Goal: Find specific page/section: Find specific page/section

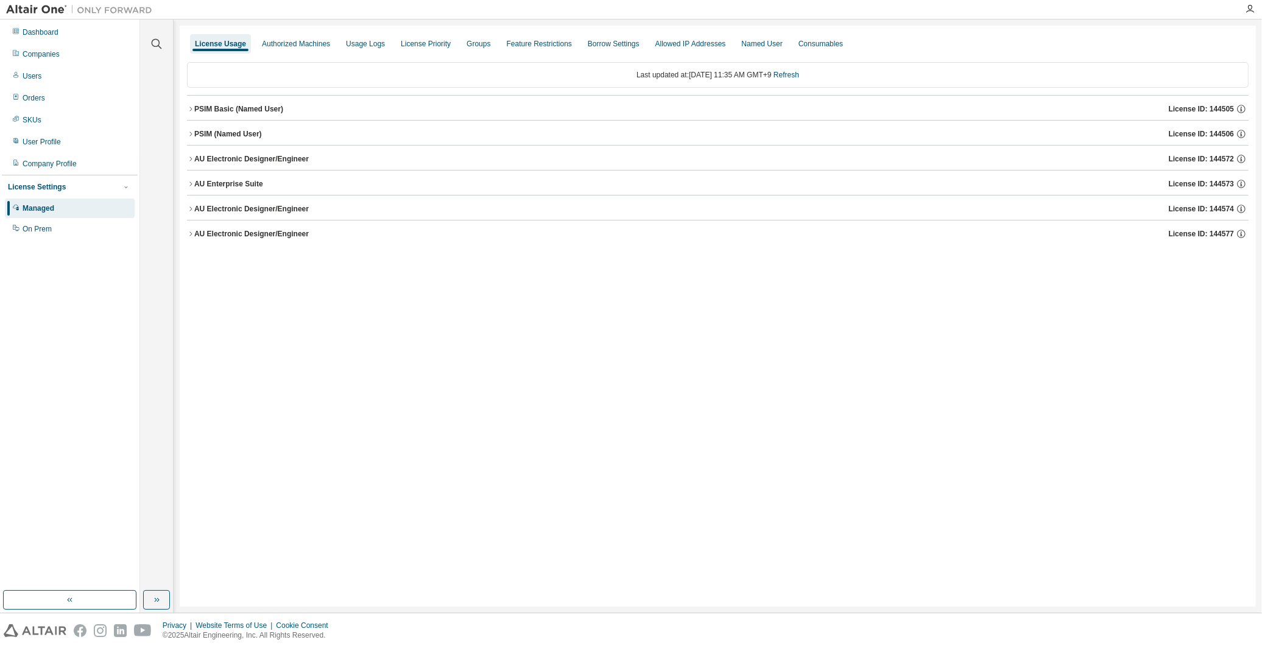
click at [230, 205] on div "AU Electronic Designer/Engineer" at bounding box center [251, 209] width 115 height 10
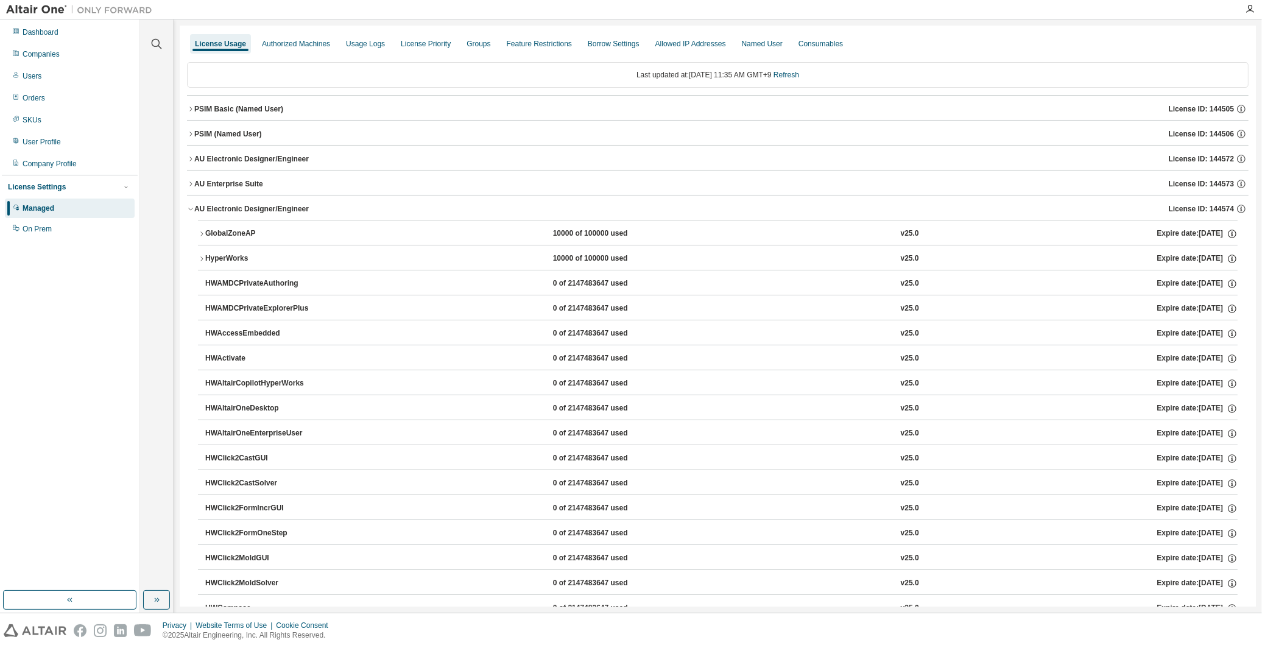
click at [228, 223] on button "GlobalZoneAP 10000 of 100000 used v25.0 Expire date: 2025-12-13" at bounding box center [718, 233] width 1040 height 27
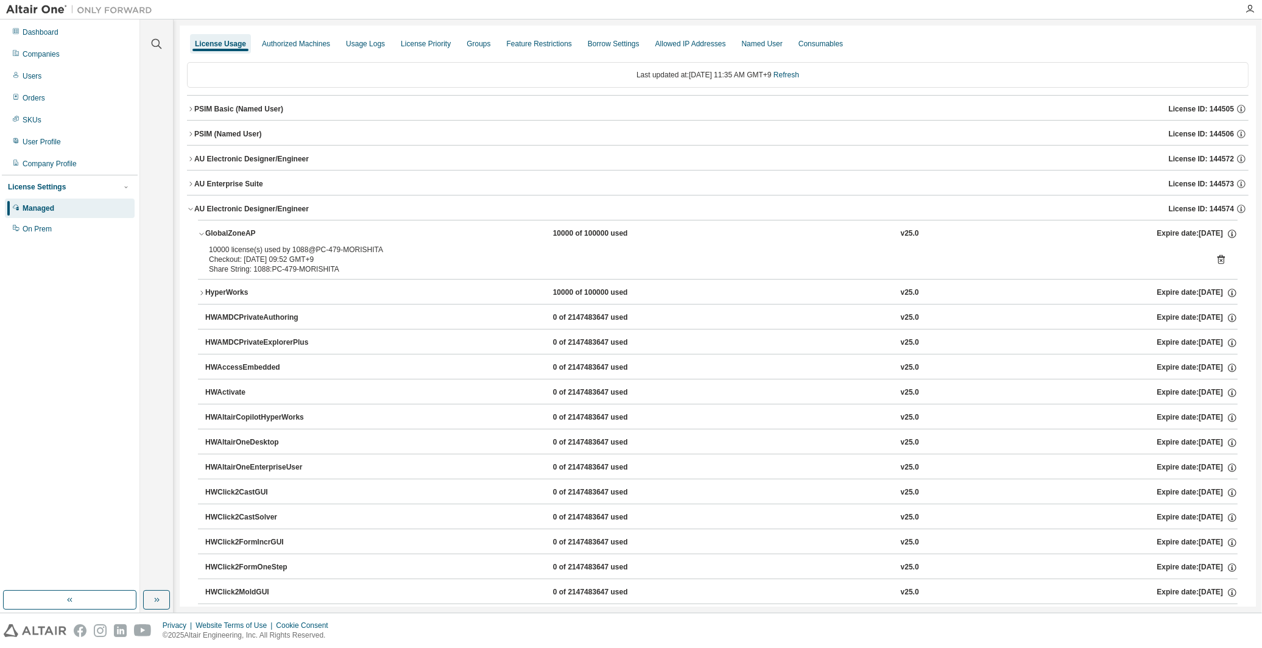
click at [228, 223] on button "GlobalZoneAP 10000 of 100000 used v25.0 Expire date: 2025-12-13" at bounding box center [718, 233] width 1040 height 27
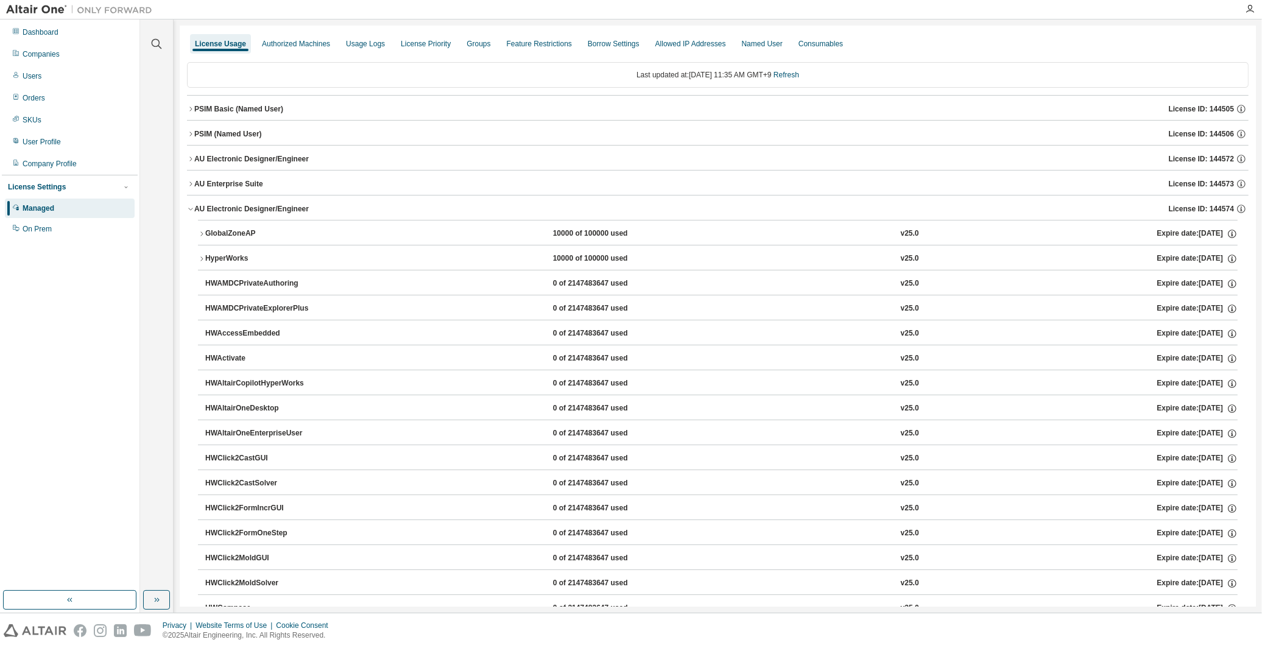
click at [227, 199] on button "AU Electronic Designer/Engineer License ID: 144574" at bounding box center [718, 209] width 1062 height 27
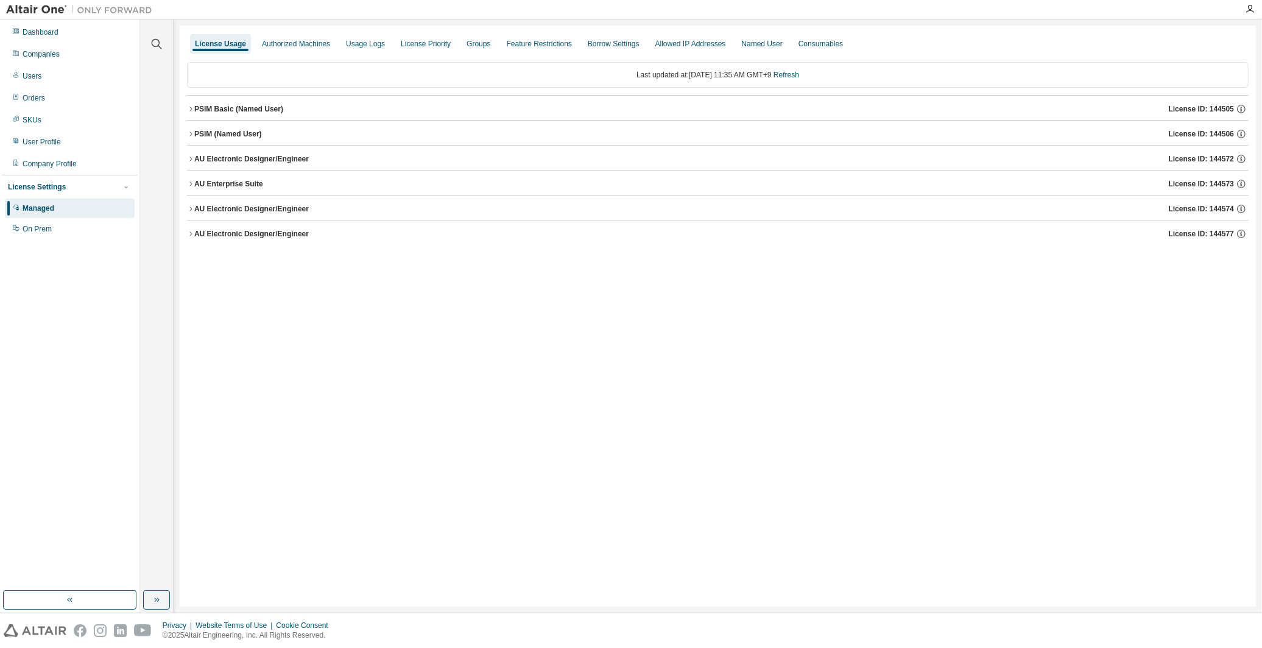
click at [226, 226] on button "AU Electronic Designer/Engineer License ID: 144577" at bounding box center [718, 233] width 1062 height 27
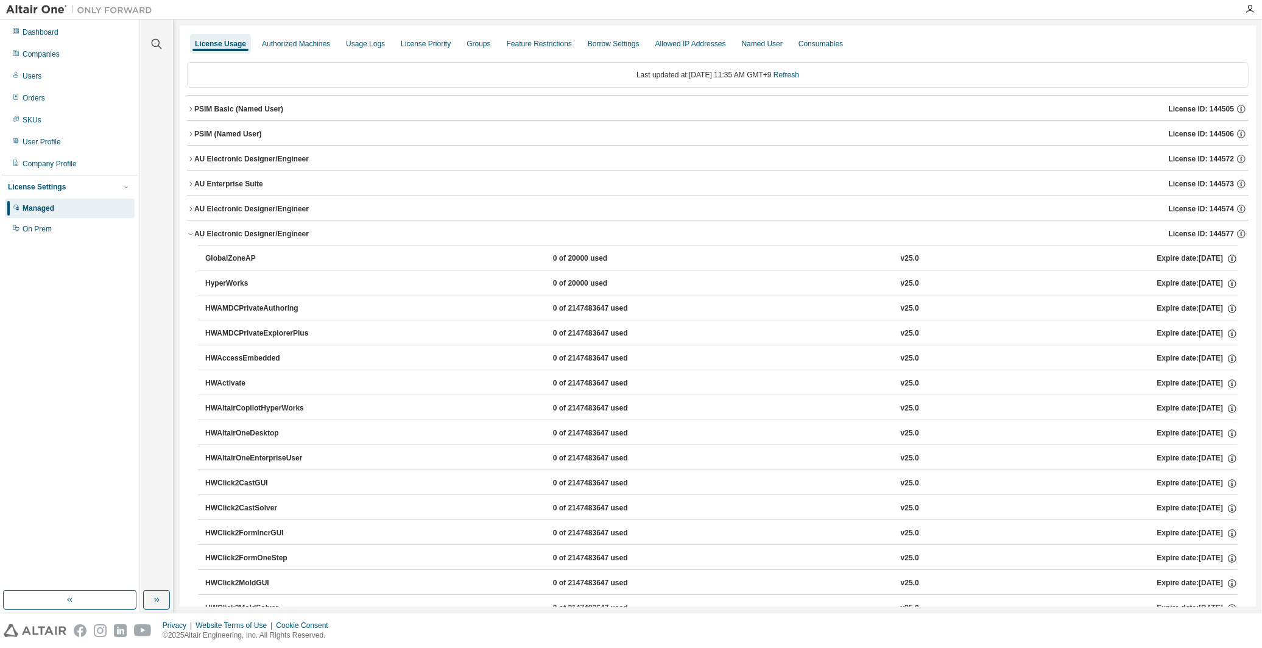
click at [223, 259] on div "GlobalZoneAP" at bounding box center [260, 258] width 110 height 11
click at [224, 253] on div "GlobalZoneAP" at bounding box center [260, 258] width 110 height 11
click at [234, 252] on button "GlobalZoneAP 0 of 20000 used v25.0 Expire date: 2025-12-13" at bounding box center [721, 258] width 1032 height 27
click at [227, 235] on div "AU Electronic Designer/Engineer" at bounding box center [251, 234] width 115 height 10
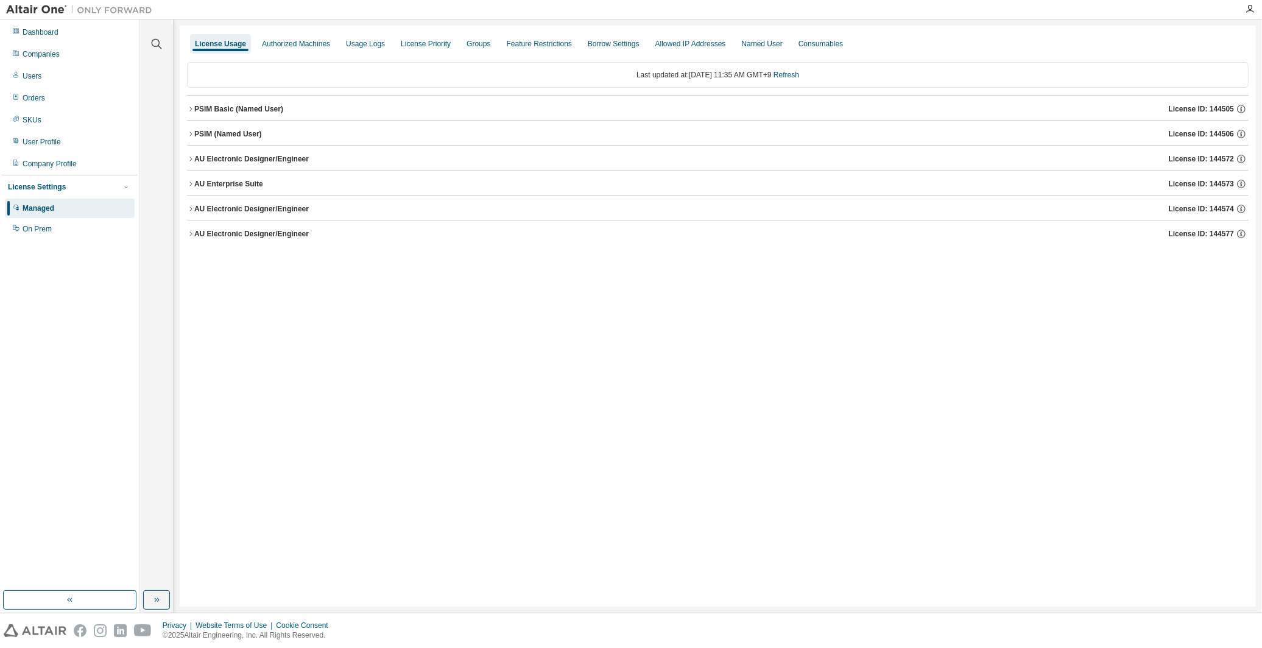
click at [228, 179] on div "AU Enterprise Suite" at bounding box center [228, 184] width 69 height 10
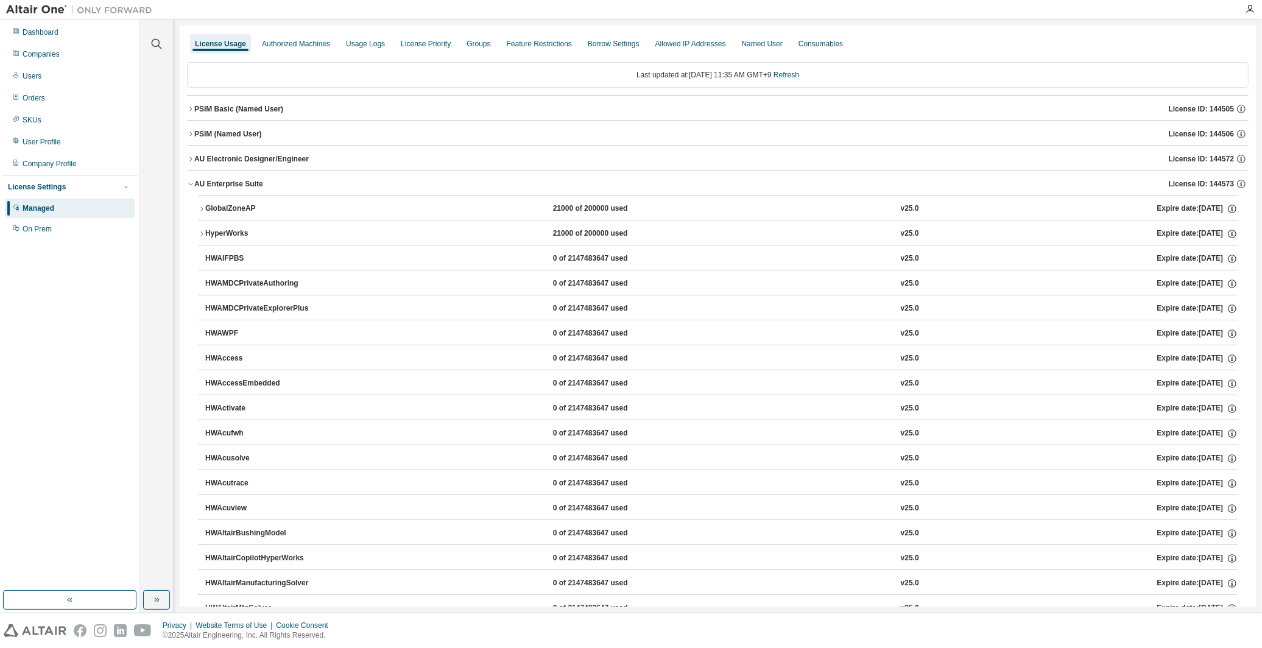
click at [227, 211] on div "GlobalZoneAP" at bounding box center [260, 208] width 110 height 11
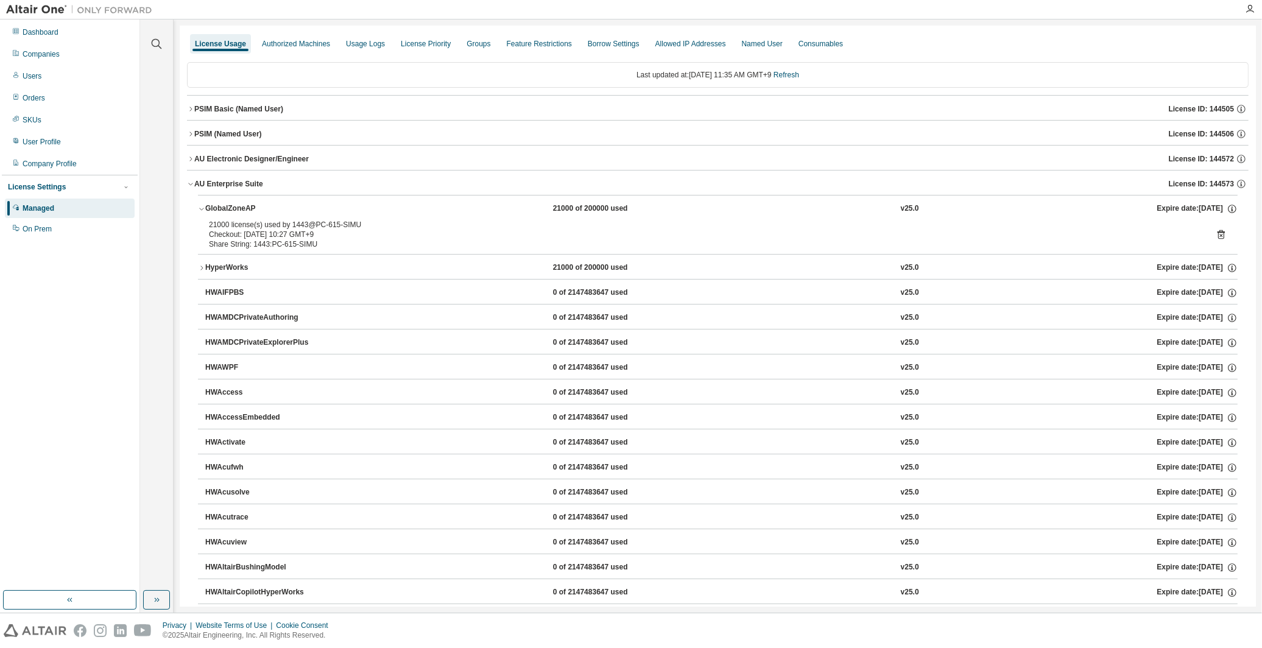
click at [214, 207] on div "GlobalZoneAP" at bounding box center [260, 208] width 110 height 11
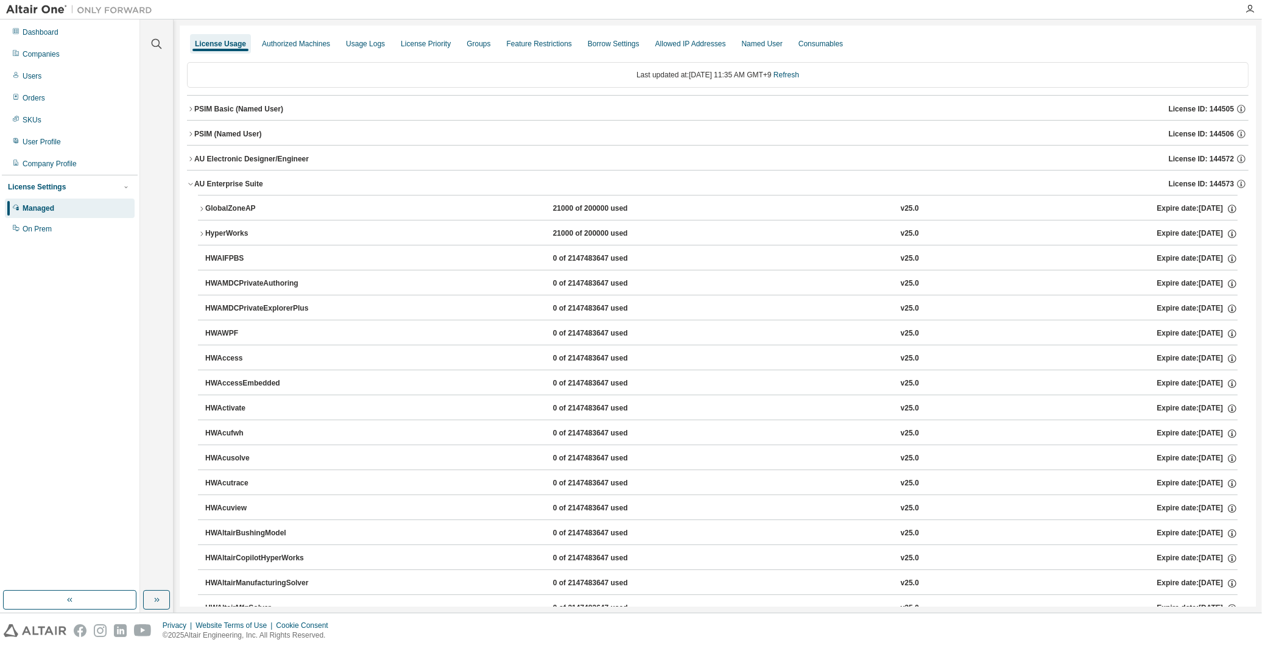
click at [218, 155] on div "AU Electronic Designer/Engineer" at bounding box center [251, 159] width 115 height 10
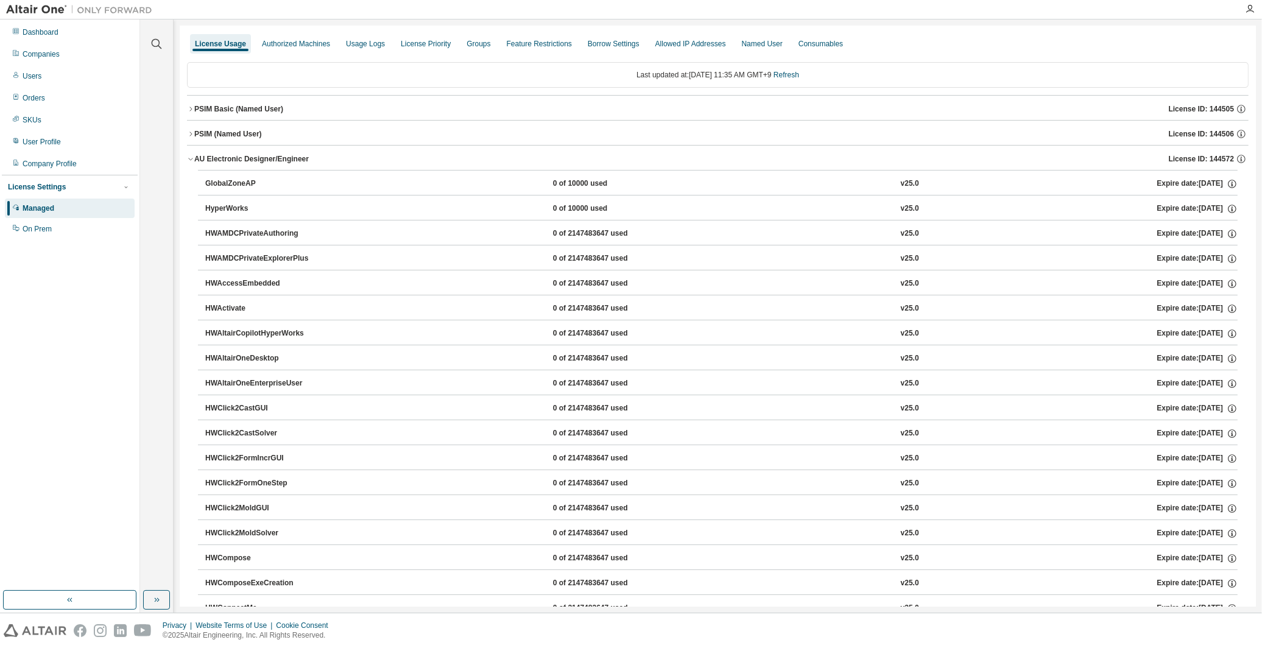
click at [216, 183] on div "GlobalZoneAP" at bounding box center [260, 183] width 110 height 11
click at [217, 157] on div "AU Electronic Designer/Engineer" at bounding box center [251, 159] width 115 height 10
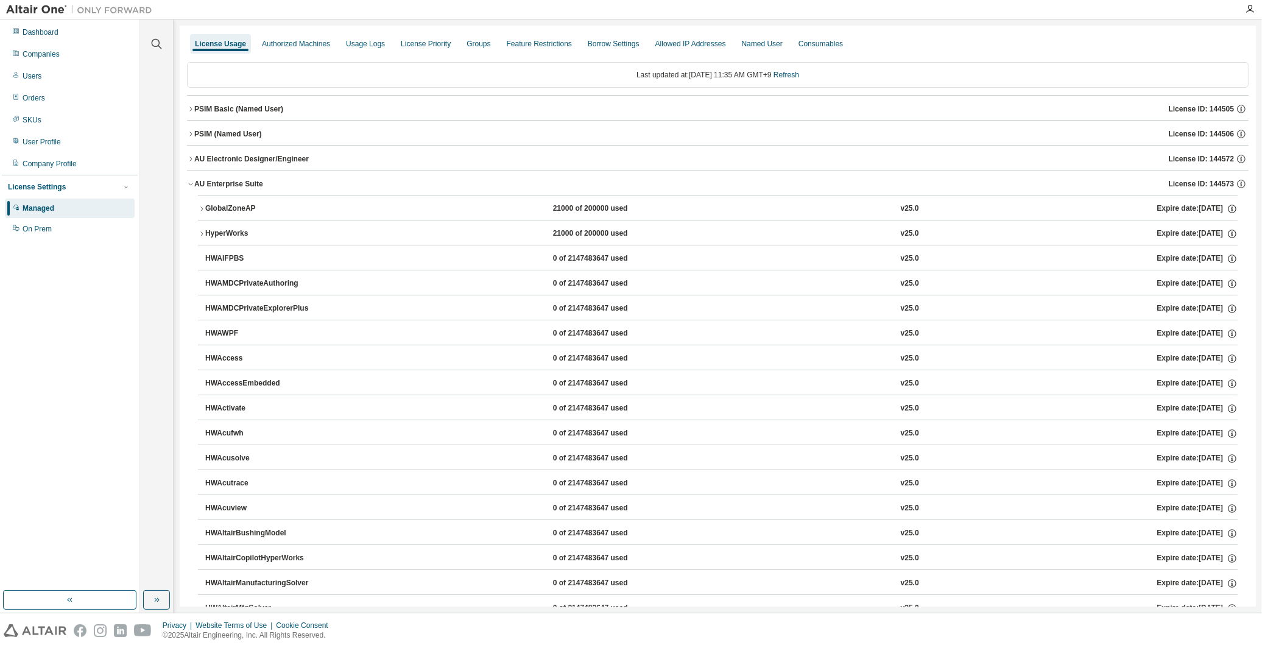
click at [220, 130] on div "PSIM (Named User)" at bounding box center [228, 134] width 68 height 10
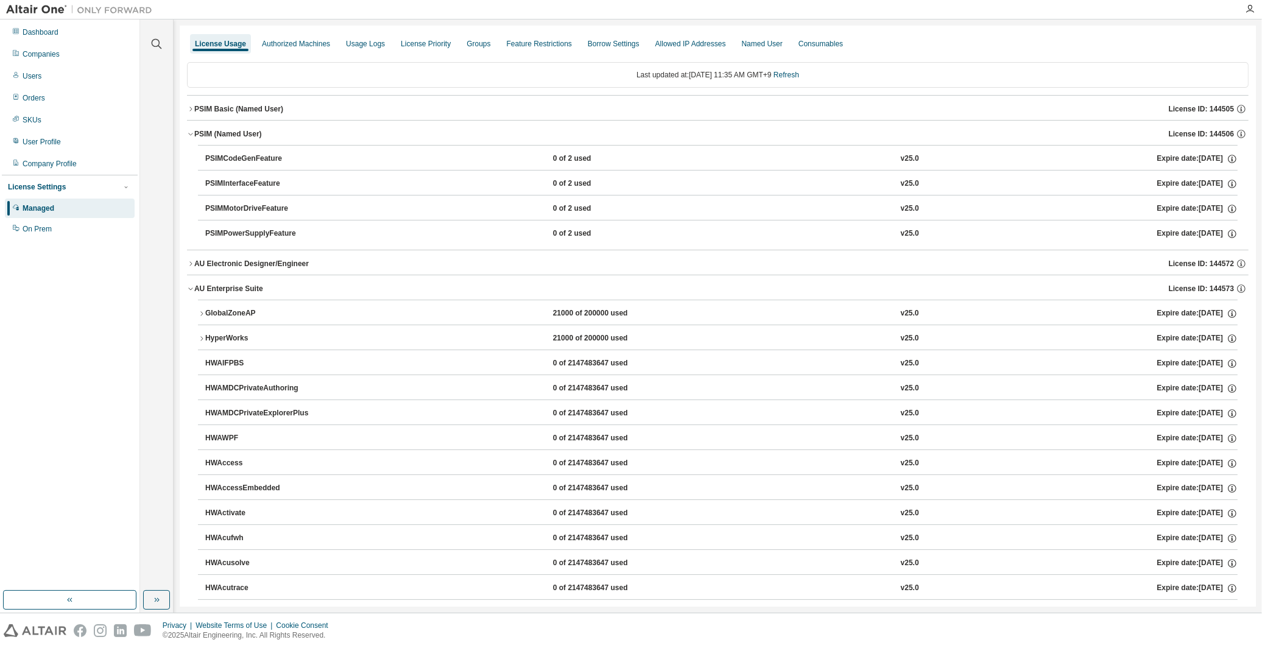
click at [220, 130] on div "PSIM (Named User)" at bounding box center [228, 134] width 68 height 10
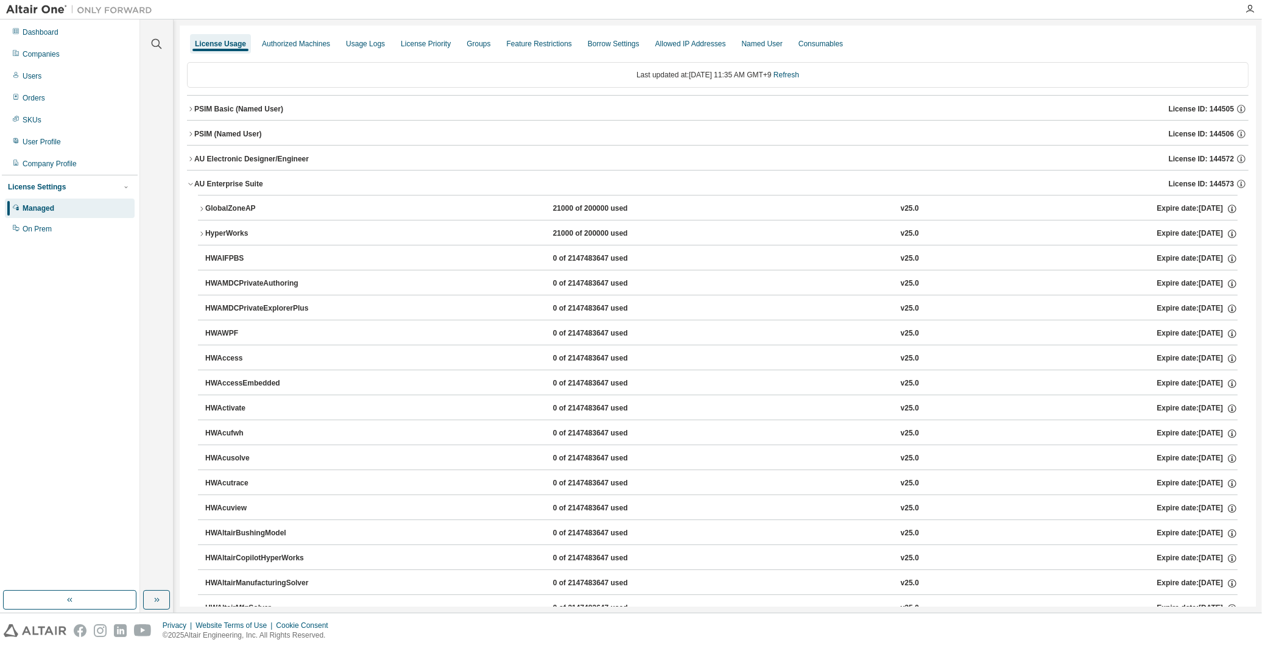
click at [221, 110] on div "PSIM Basic (Named User)" at bounding box center [238, 109] width 89 height 10
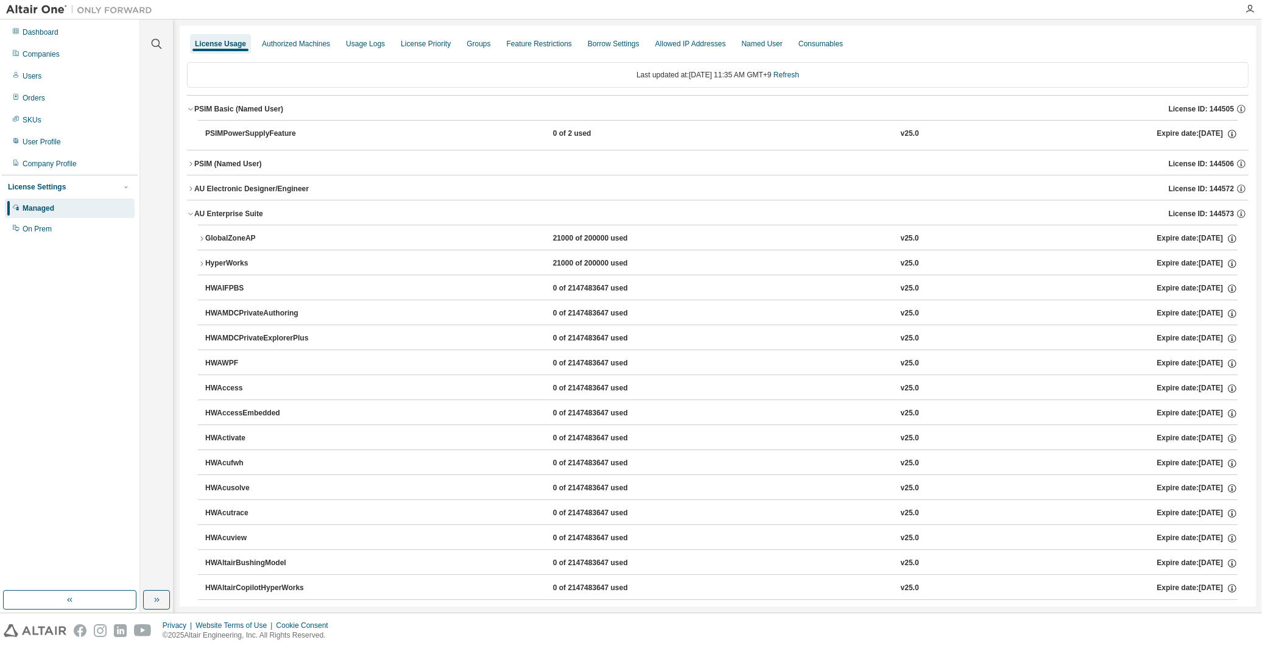
click at [221, 110] on div "PSIM Basic (Named User)" at bounding box center [238, 109] width 89 height 10
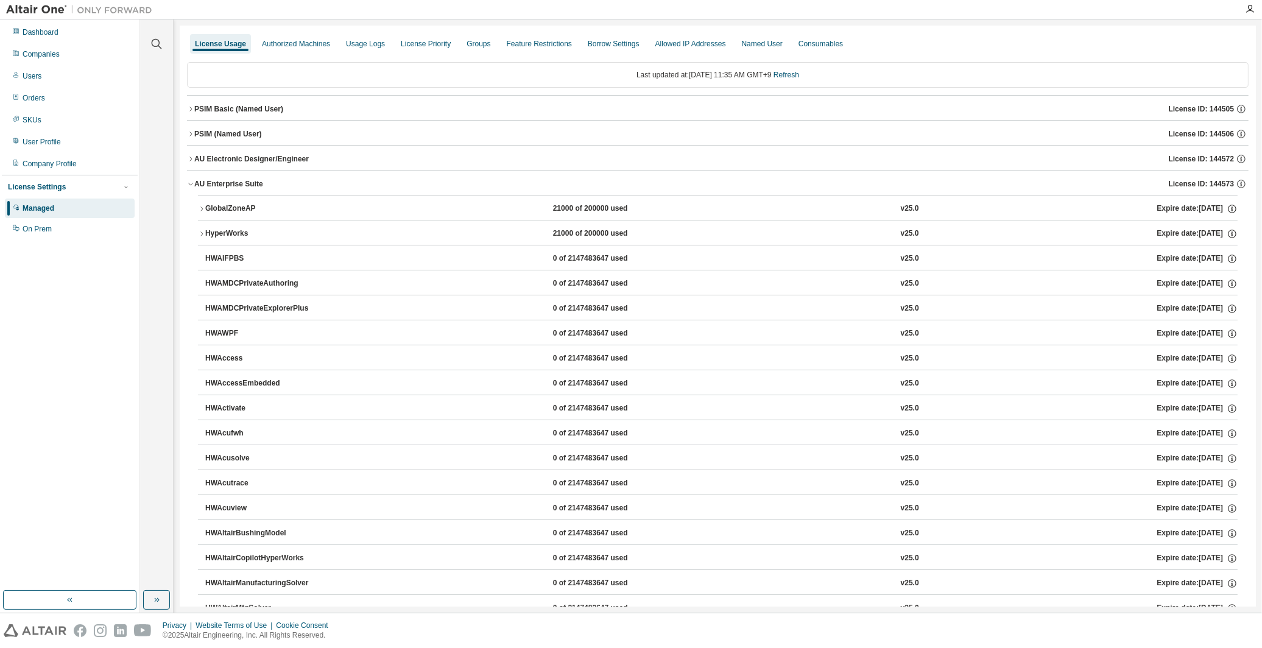
click at [217, 178] on button "AU Enterprise Suite License ID: 144573" at bounding box center [718, 184] width 1062 height 27
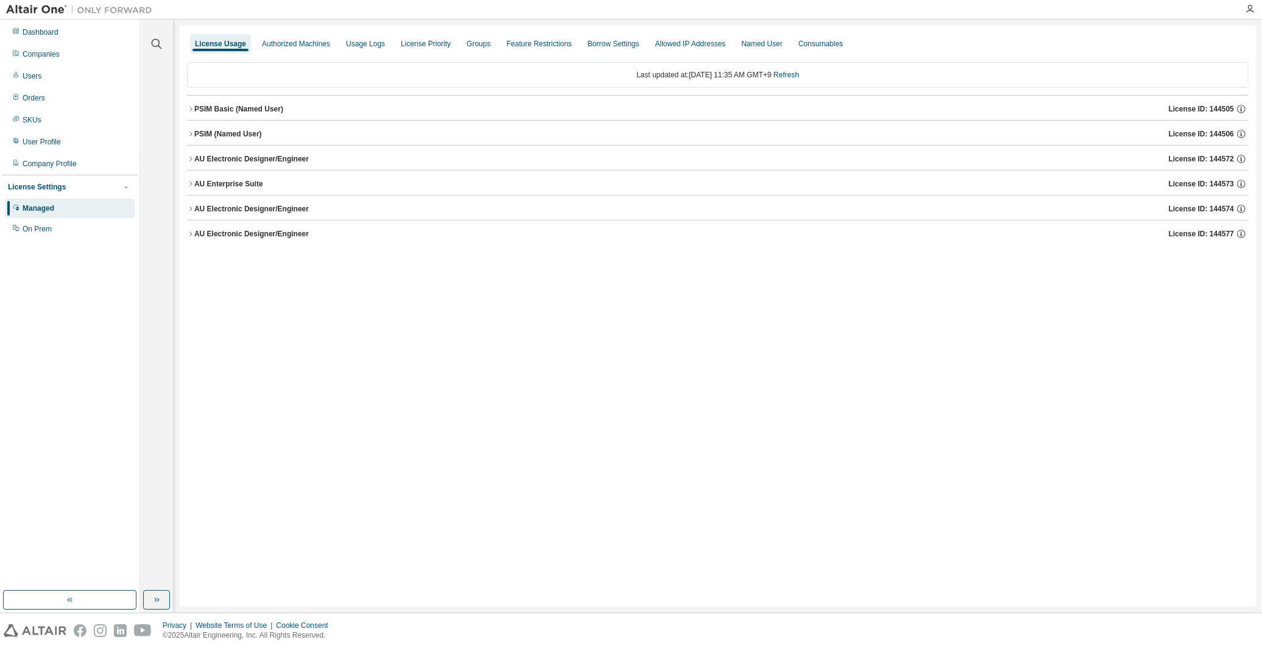
click at [213, 230] on div "AU Electronic Designer/Engineer" at bounding box center [251, 234] width 115 height 10
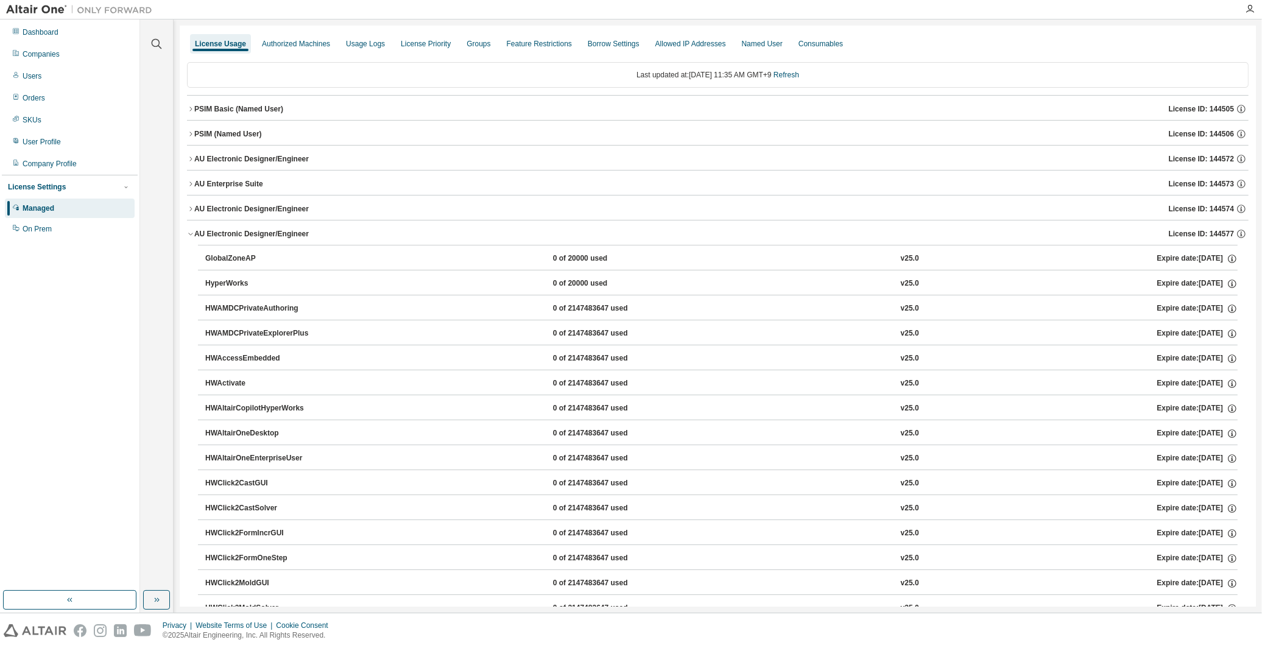
click at [213, 230] on div "AU Electronic Designer/Engineer" at bounding box center [251, 234] width 115 height 10
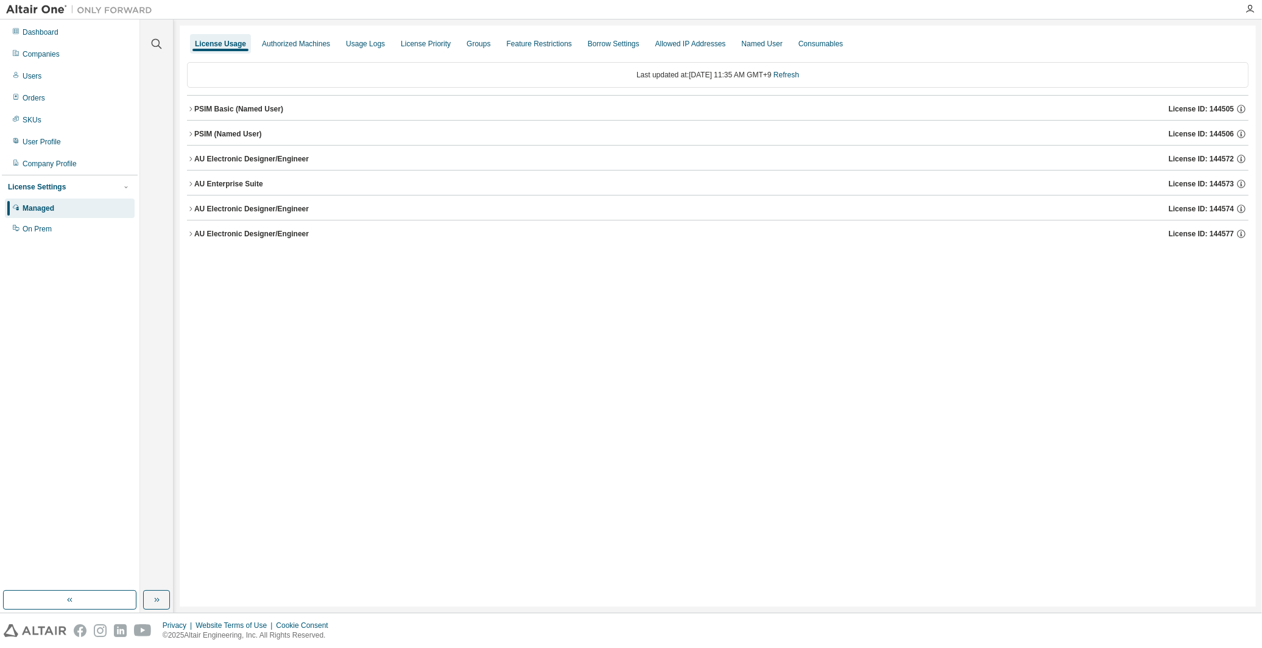
click at [190, 233] on icon "button" at bounding box center [190, 233] width 7 height 7
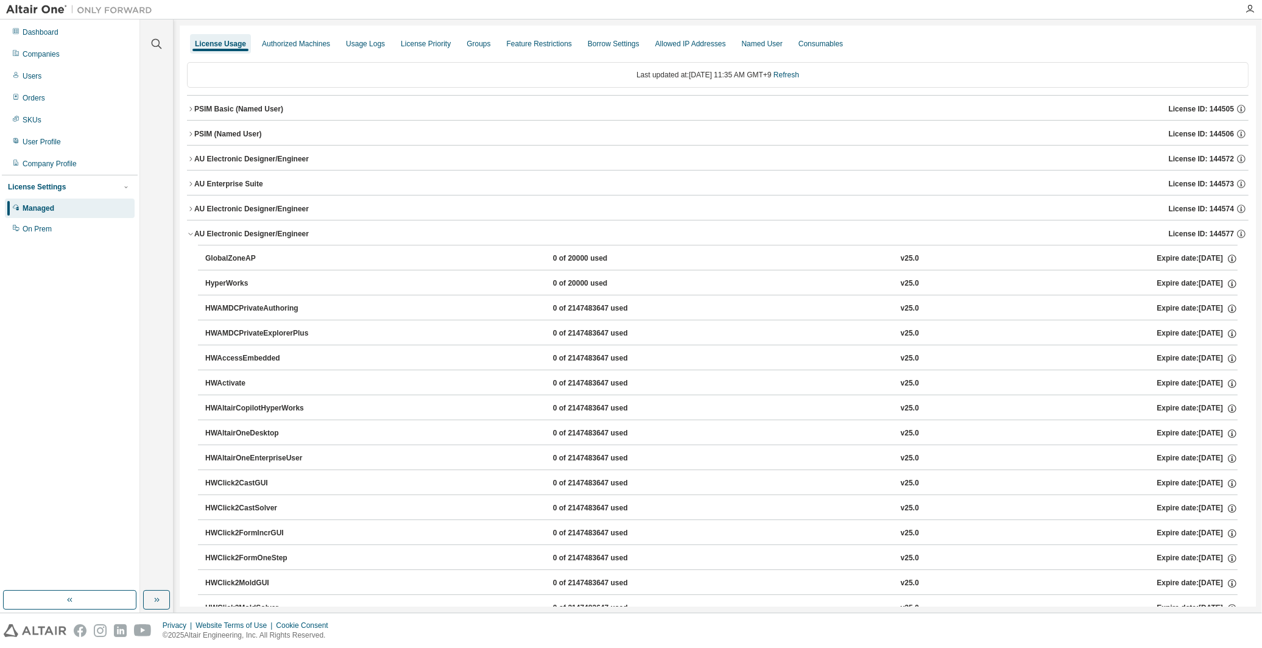
click at [220, 255] on div "GlobalZoneAP" at bounding box center [260, 258] width 110 height 11
click at [221, 233] on div "AU Electronic Designer/Engineer" at bounding box center [251, 234] width 115 height 10
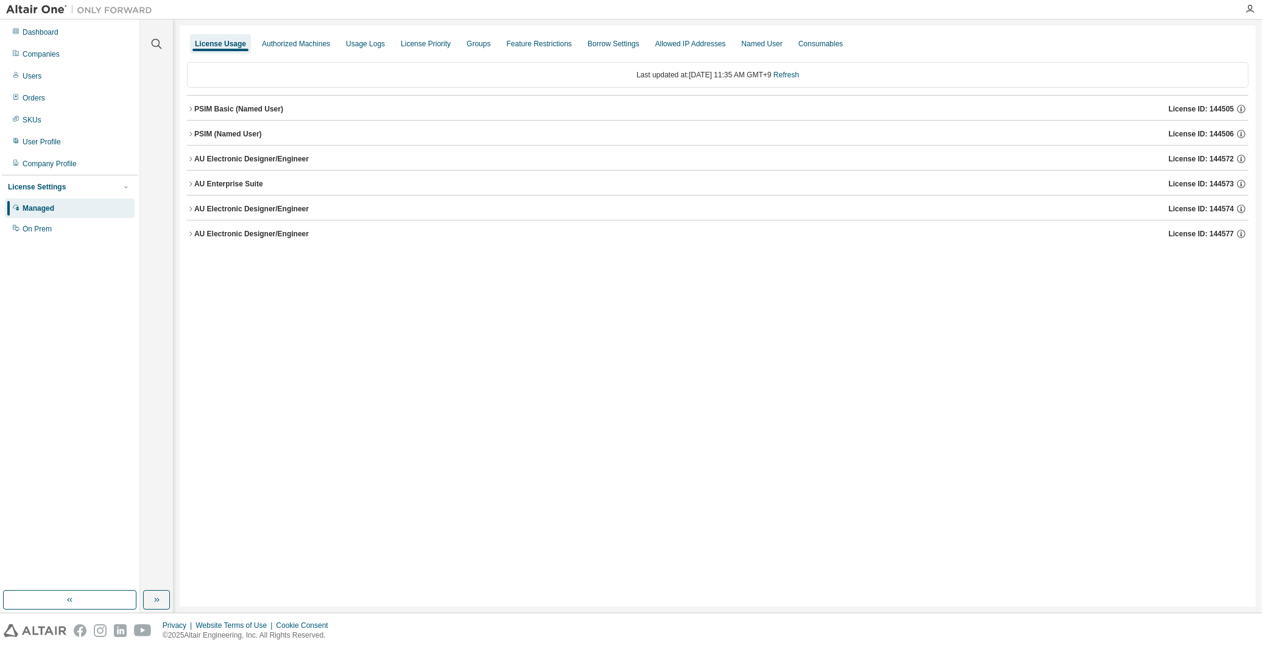
click at [221, 233] on div "AU Electronic Designer/Engineer" at bounding box center [251, 234] width 115 height 10
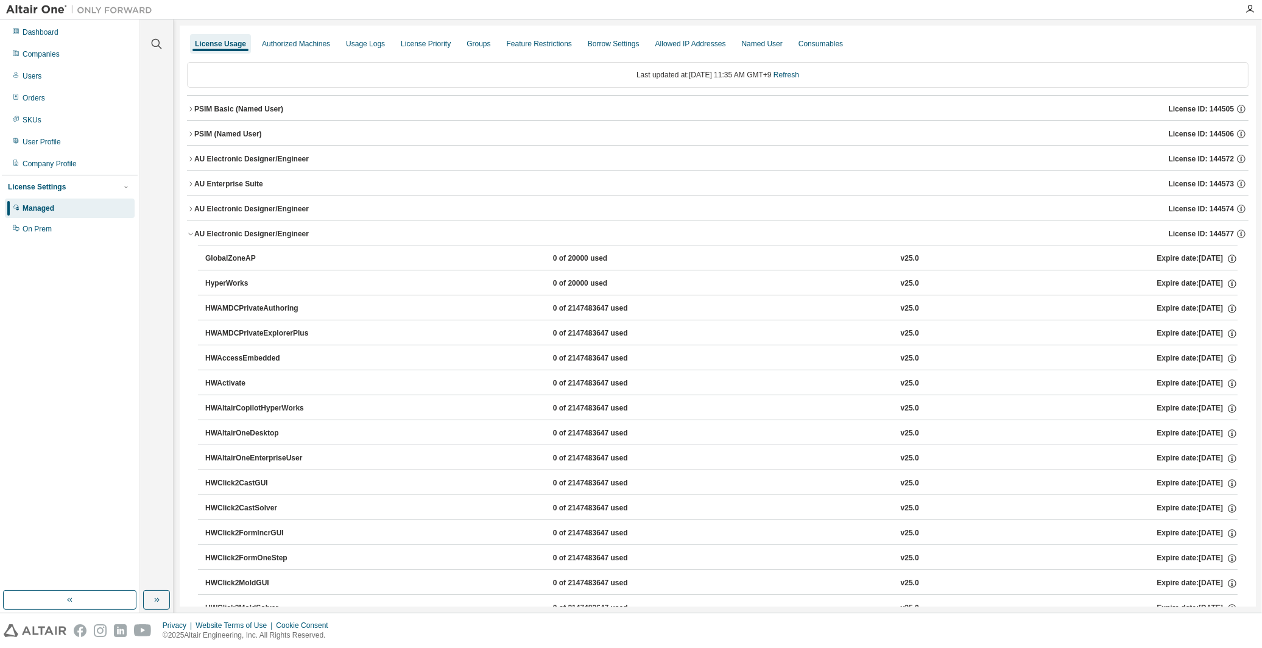
click at [233, 204] on div "AU Electronic Designer/Engineer" at bounding box center [251, 209] width 115 height 10
click at [230, 234] on div "GlobalZoneAP" at bounding box center [260, 233] width 110 height 11
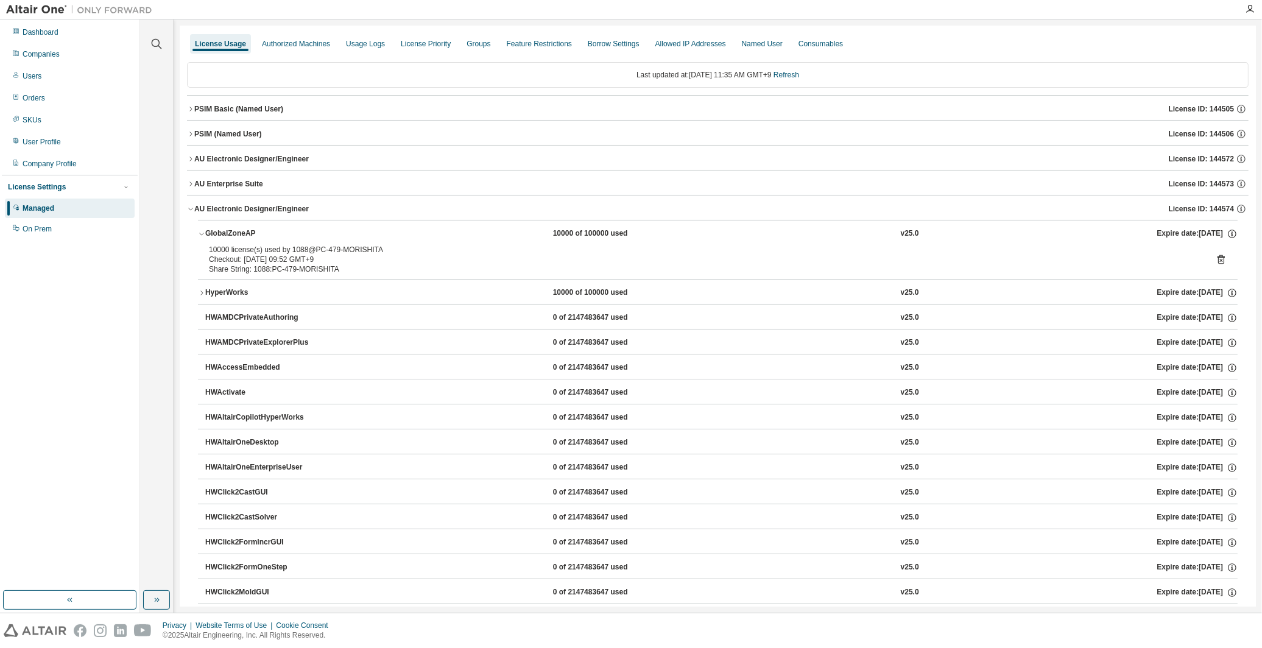
click at [230, 234] on div "GlobalZoneAP" at bounding box center [260, 233] width 110 height 11
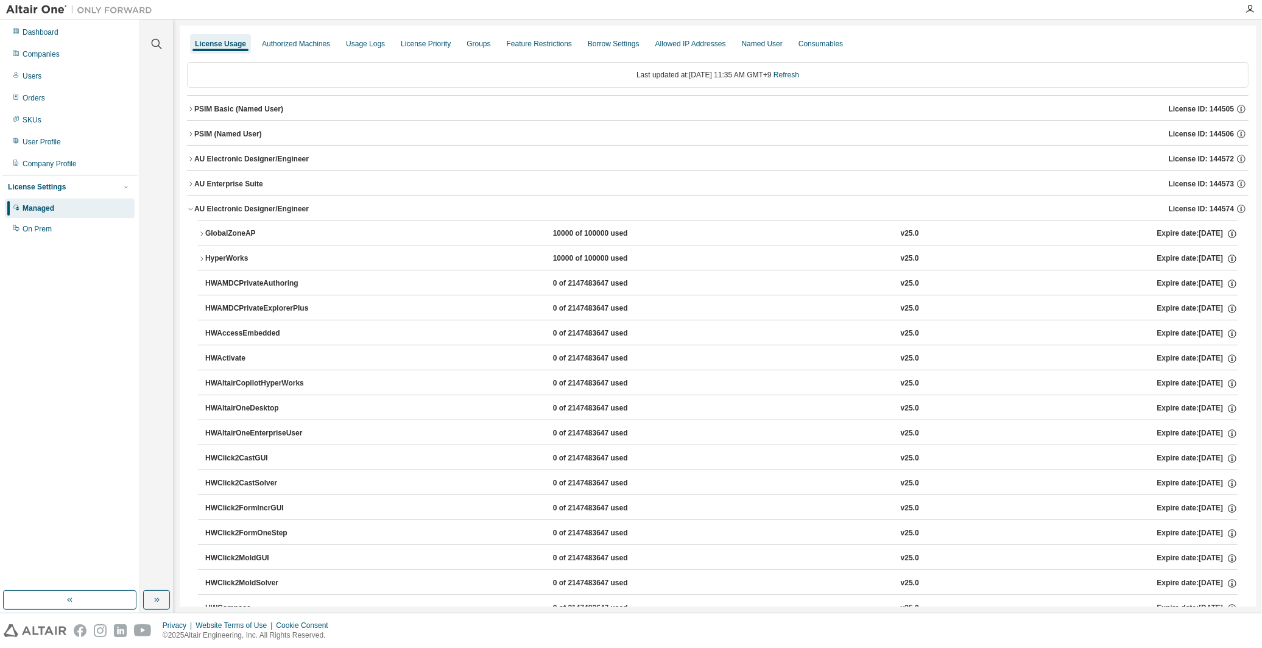
click at [228, 212] on div "AU Electronic Designer/Engineer" at bounding box center [251, 209] width 115 height 10
click at [224, 234] on div "AU Electronic Designer/Engineer" at bounding box center [251, 234] width 115 height 10
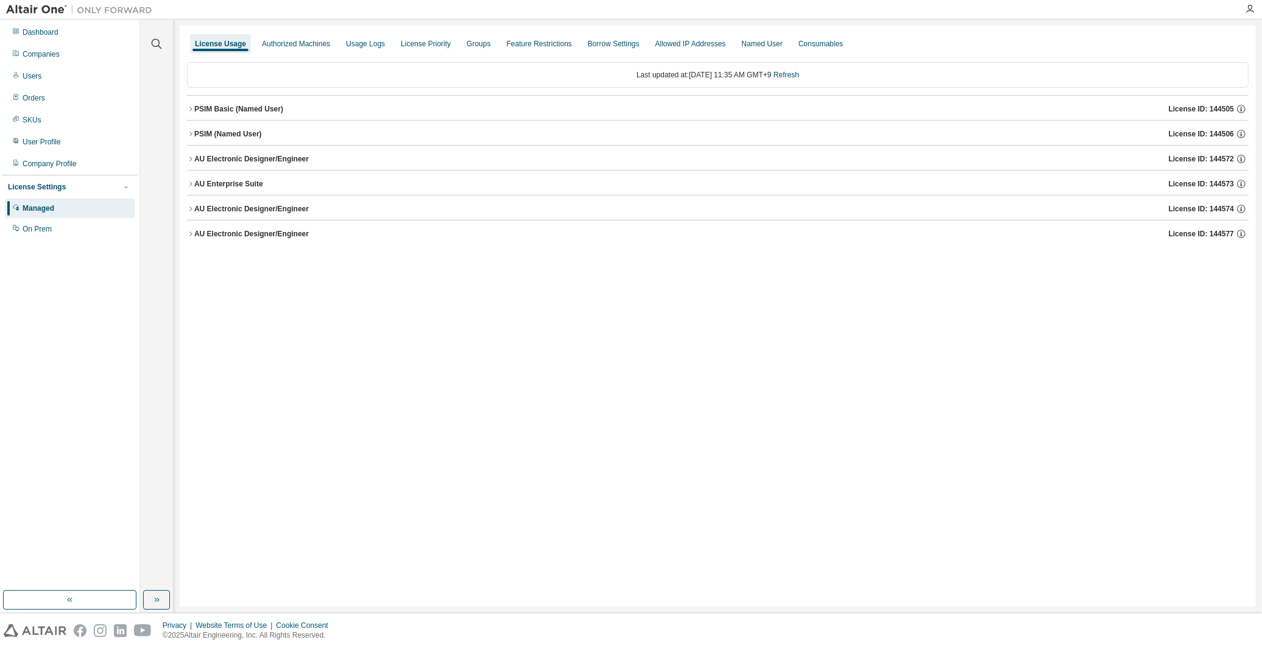
click at [224, 234] on div "AU Electronic Designer/Engineer" at bounding box center [251, 234] width 115 height 10
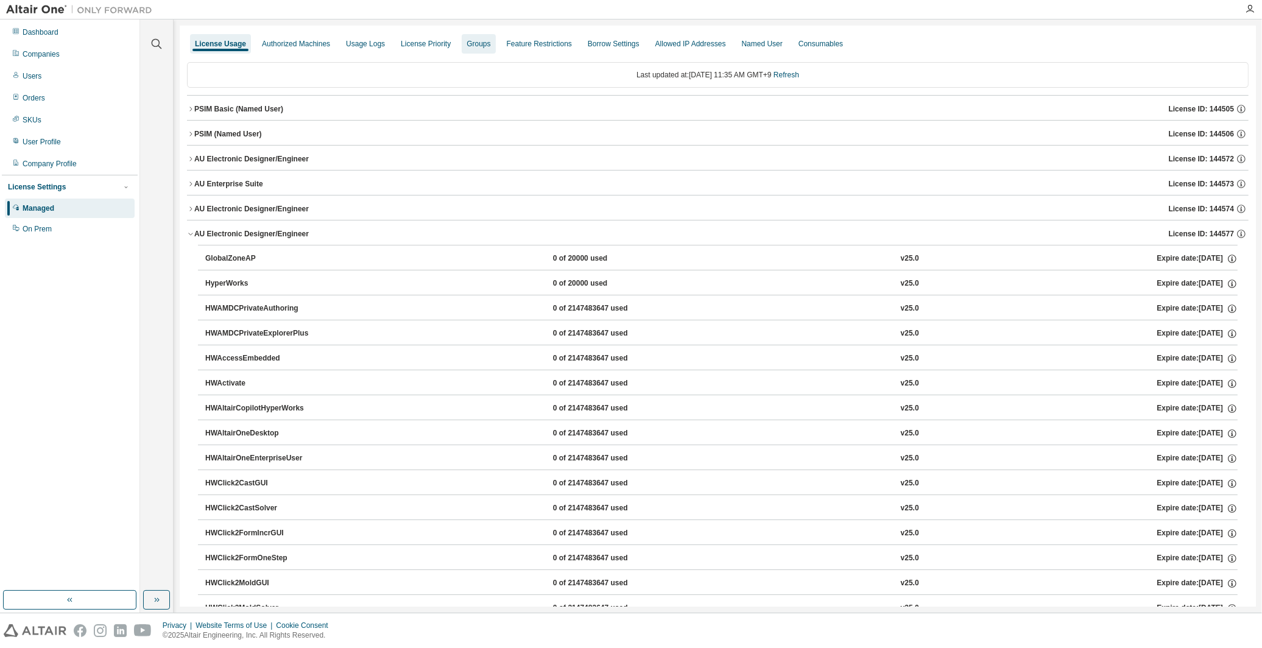
click at [488, 37] on div "Groups" at bounding box center [478, 43] width 33 height 19
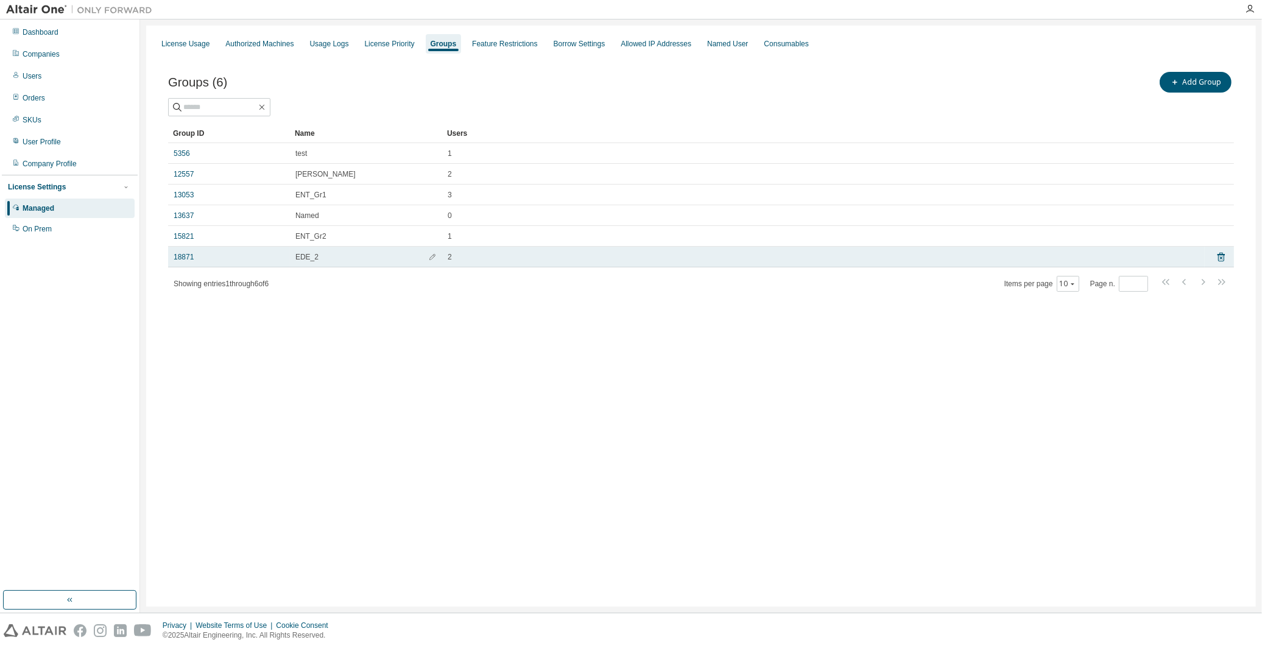
click at [228, 255] on div "18871" at bounding box center [229, 257] width 111 height 10
click at [189, 253] on link "18871" at bounding box center [184, 257] width 20 height 10
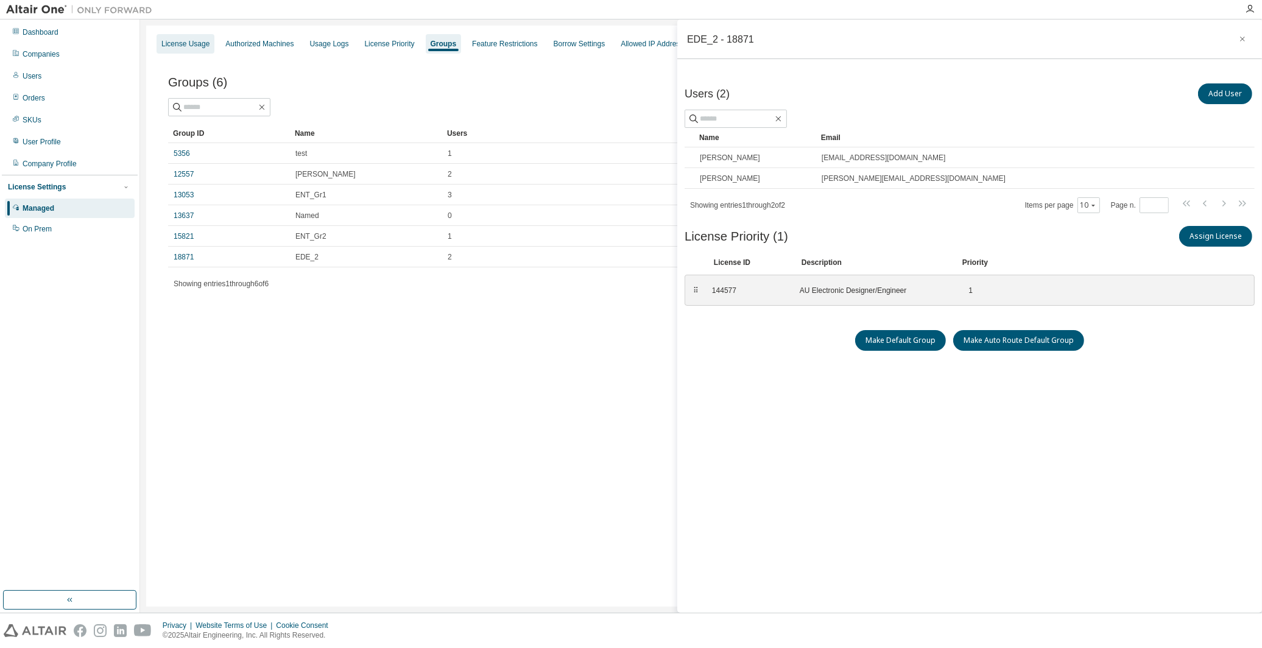
click at [206, 50] on div "License Usage" at bounding box center [186, 43] width 58 height 19
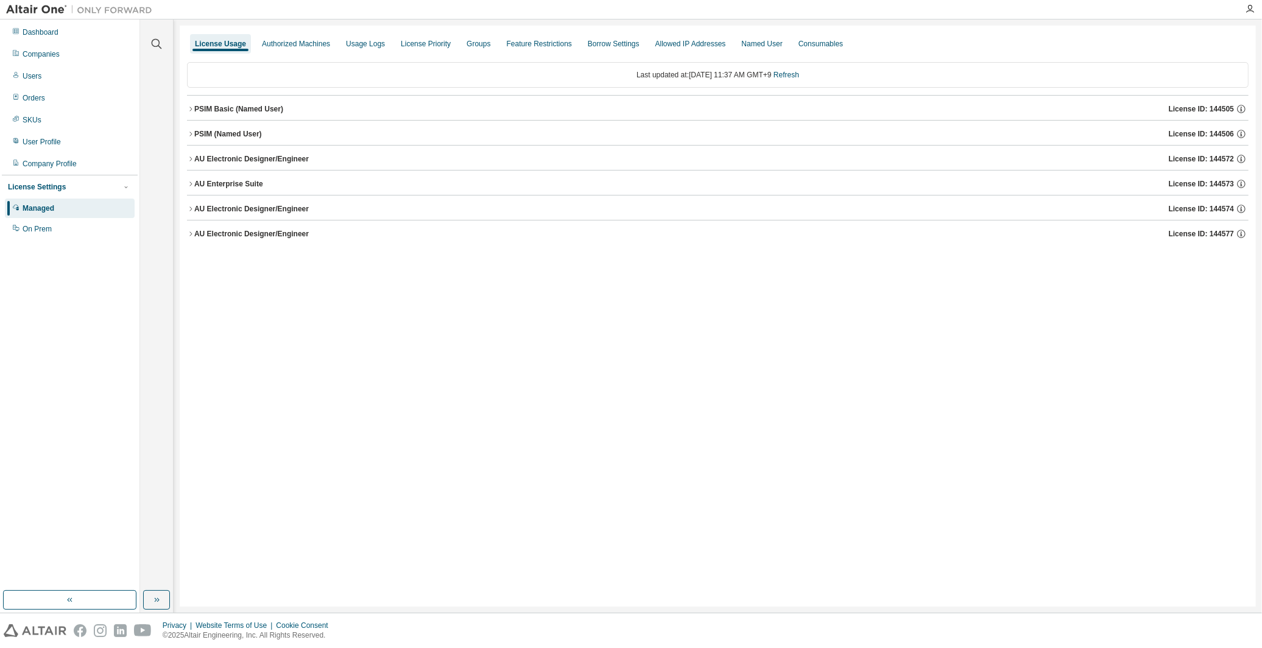
click at [257, 239] on div "AU Electronic Designer/Engineer License ID: 144577" at bounding box center [721, 233] width 1054 height 11
